Goal: Information Seeking & Learning: Learn about a topic

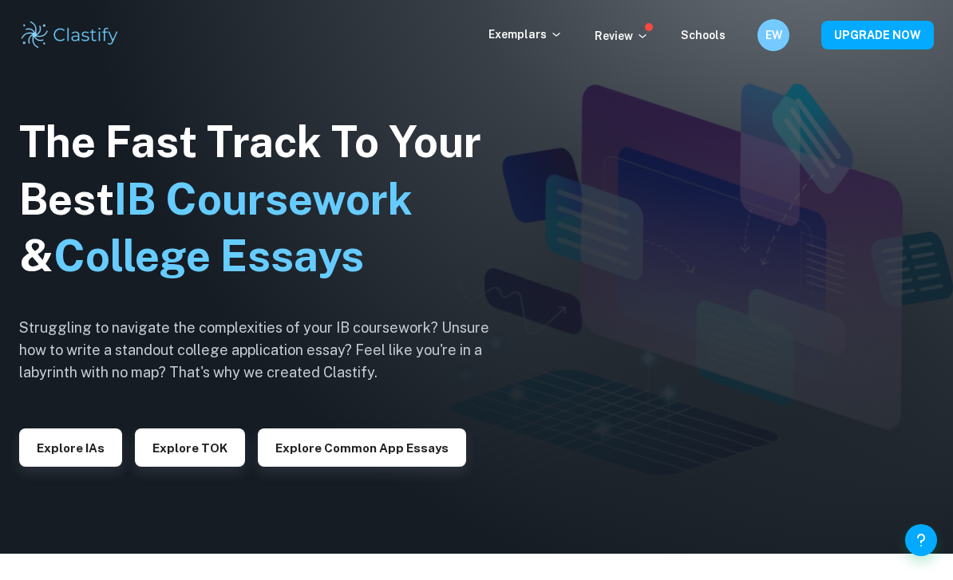
scroll to position [30, 0]
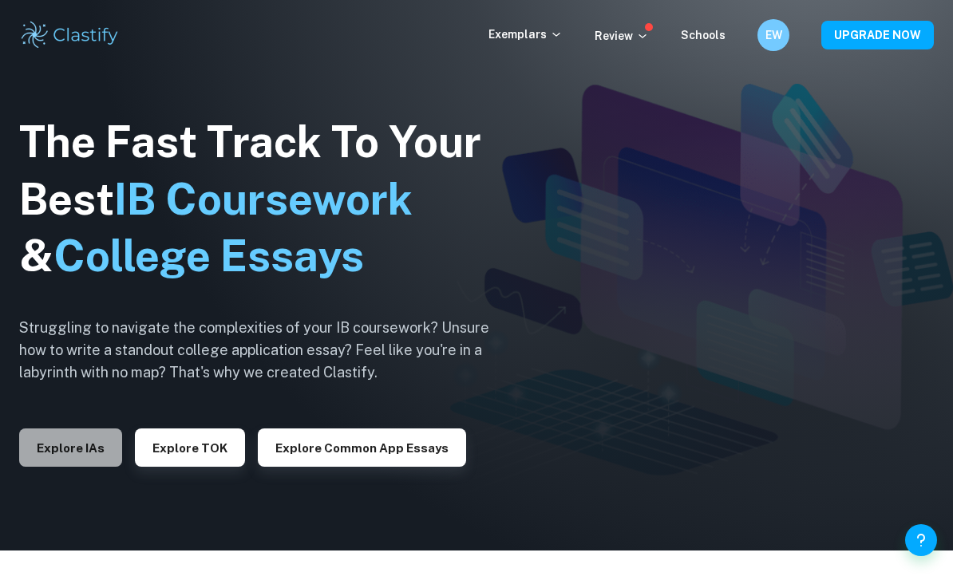
click at [81, 467] on button "Explore IAs" at bounding box center [70, 448] width 103 height 38
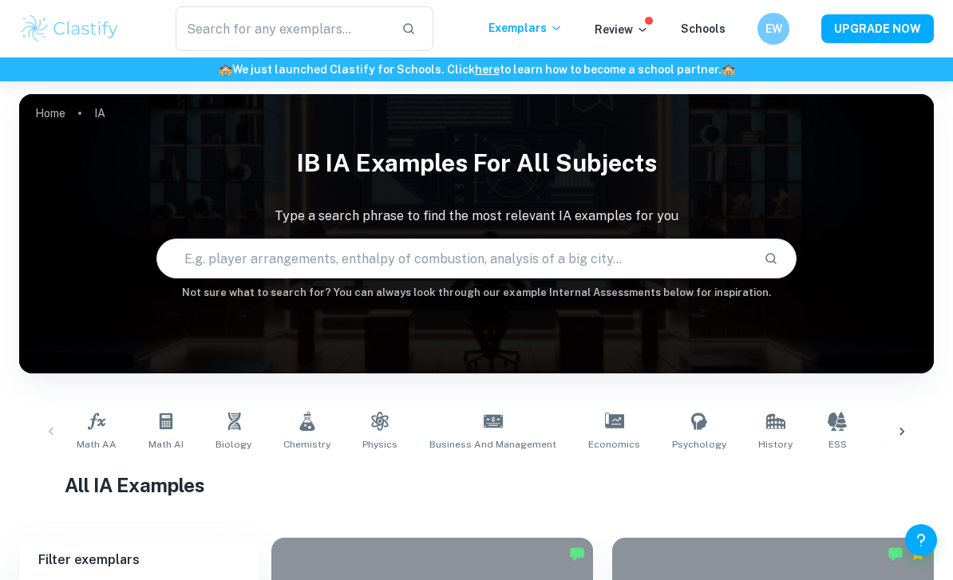
scroll to position [104, 0]
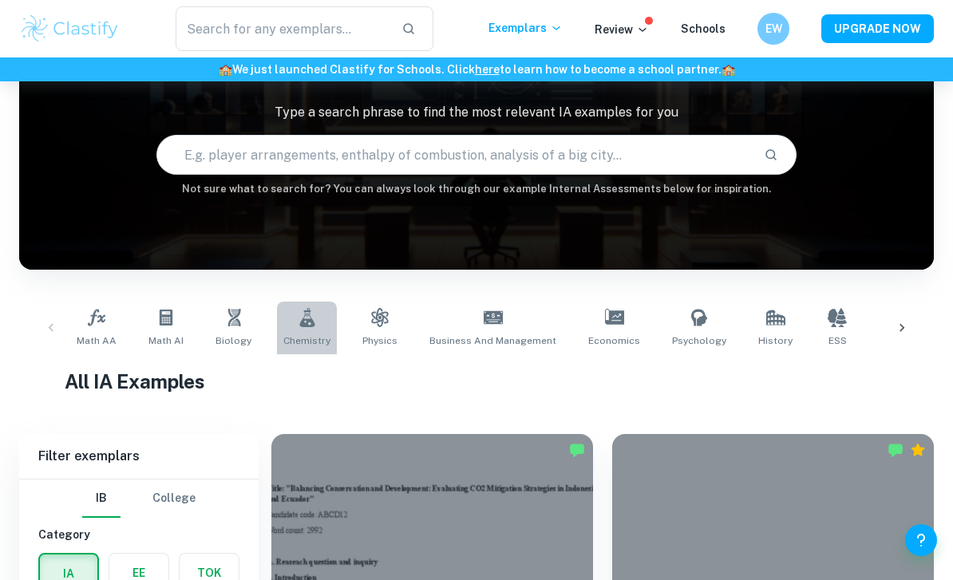
click at [309, 329] on link "Chemistry" at bounding box center [307, 328] width 60 height 53
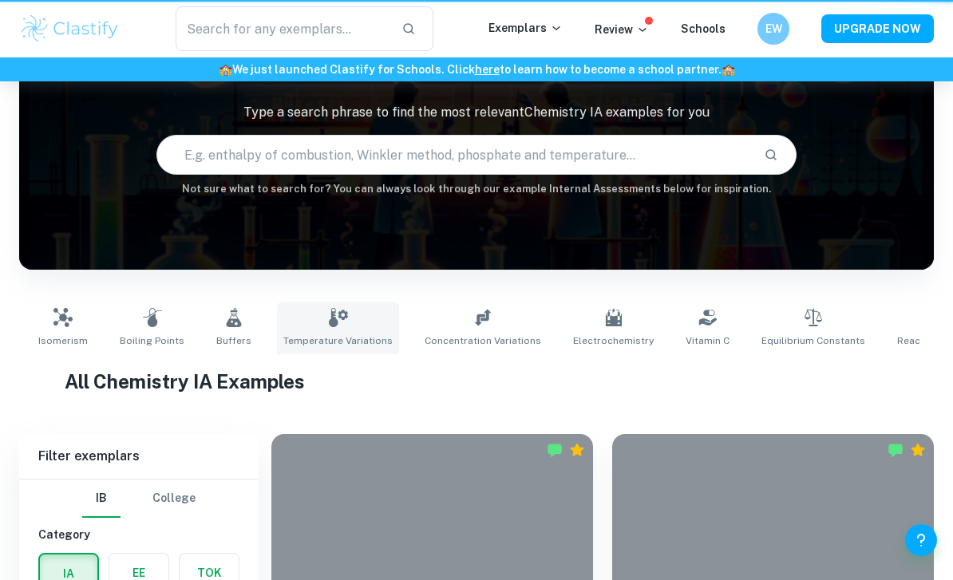
type input "Chemistry"
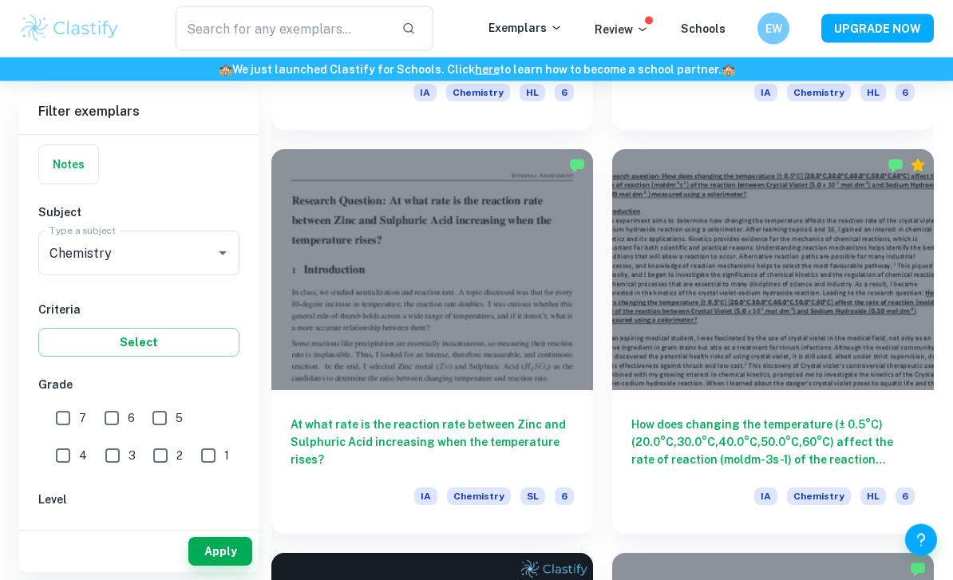
scroll to position [6856, 0]
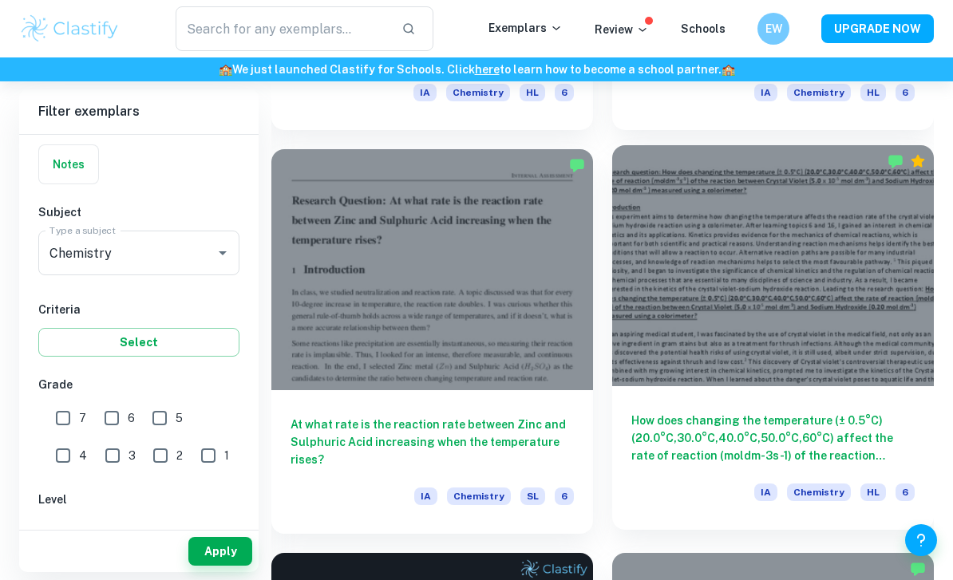
click at [695, 295] on div at bounding box center [773, 265] width 322 height 241
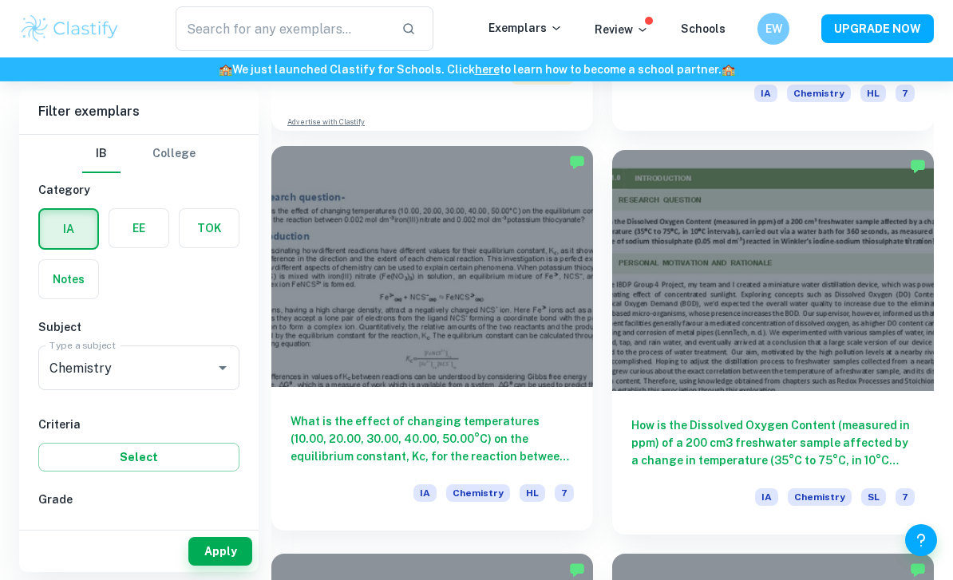
scroll to position [8477, 0]
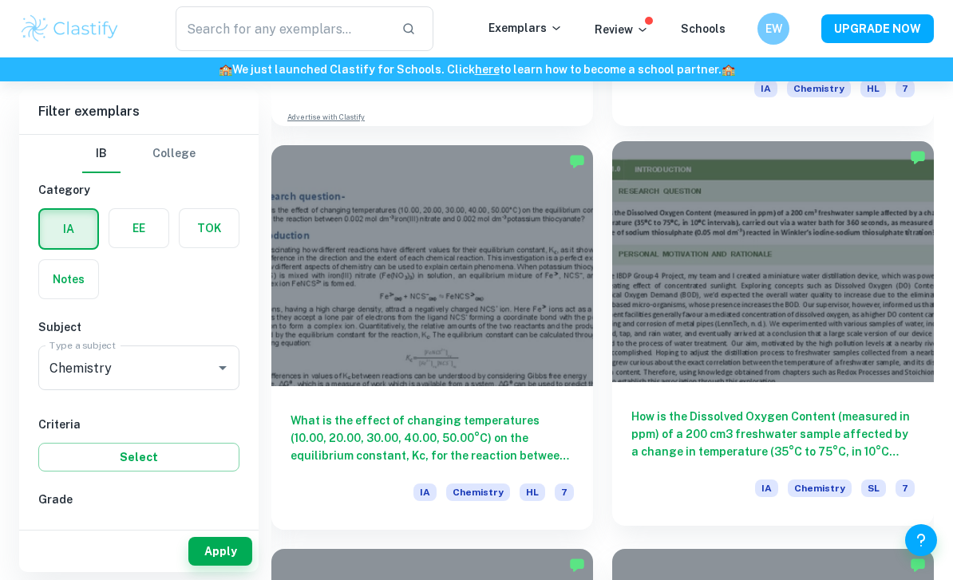
click at [688, 283] on div at bounding box center [773, 261] width 322 height 241
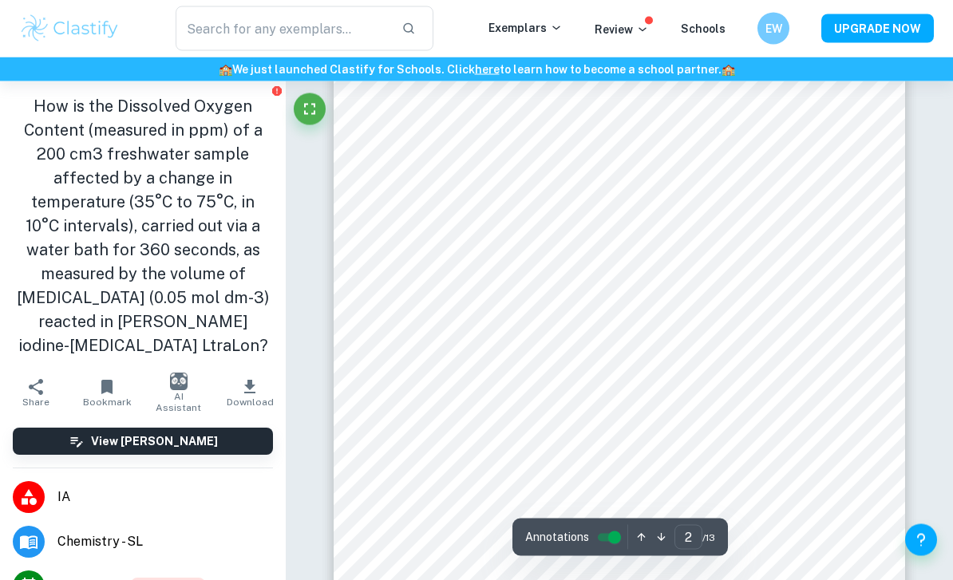
scroll to position [1040, 0]
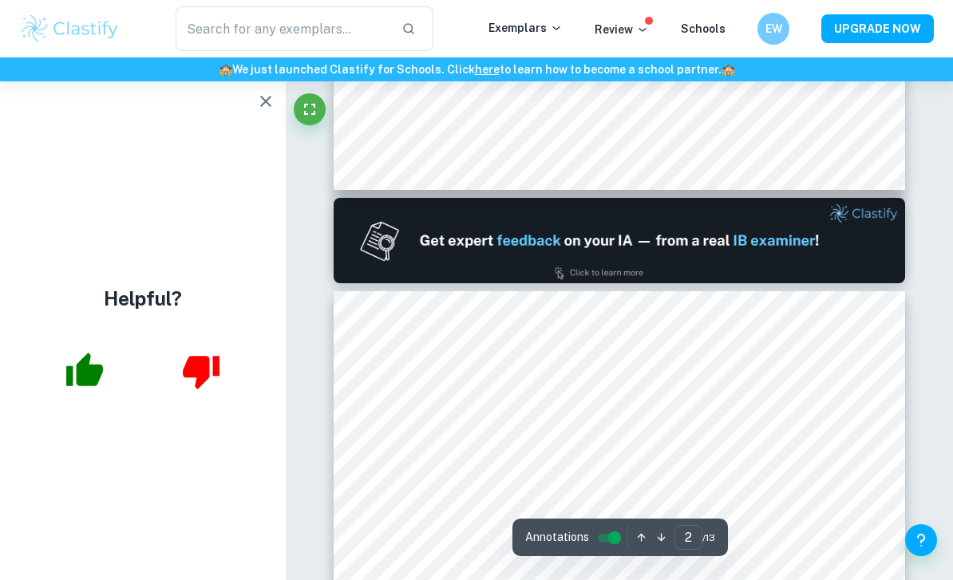
type input "1"
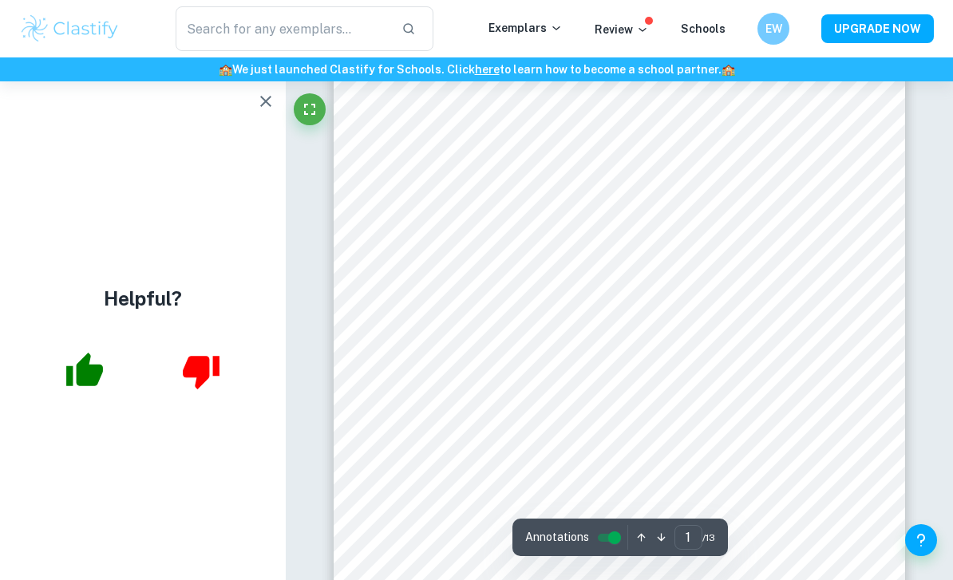
scroll to position [249, 0]
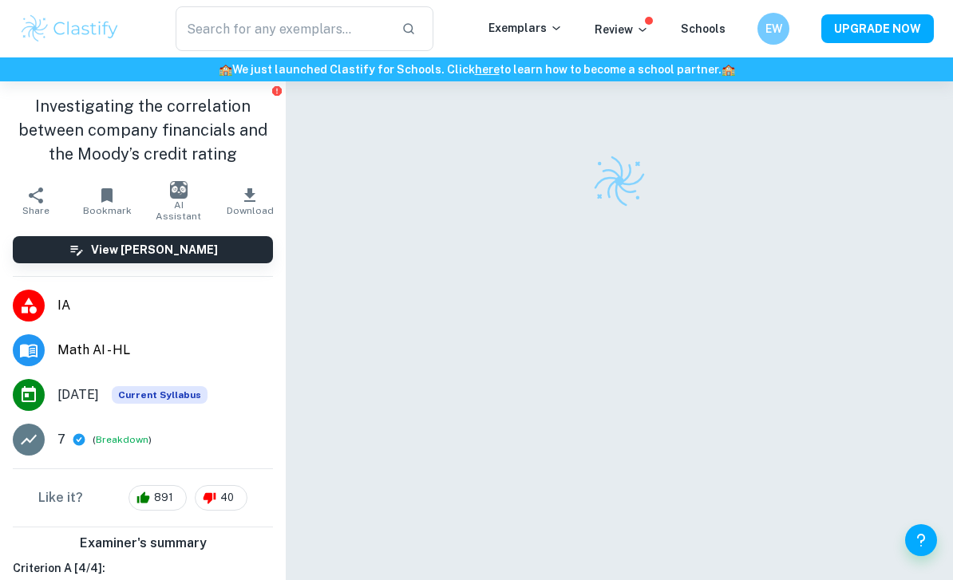
checkbox input "true"
